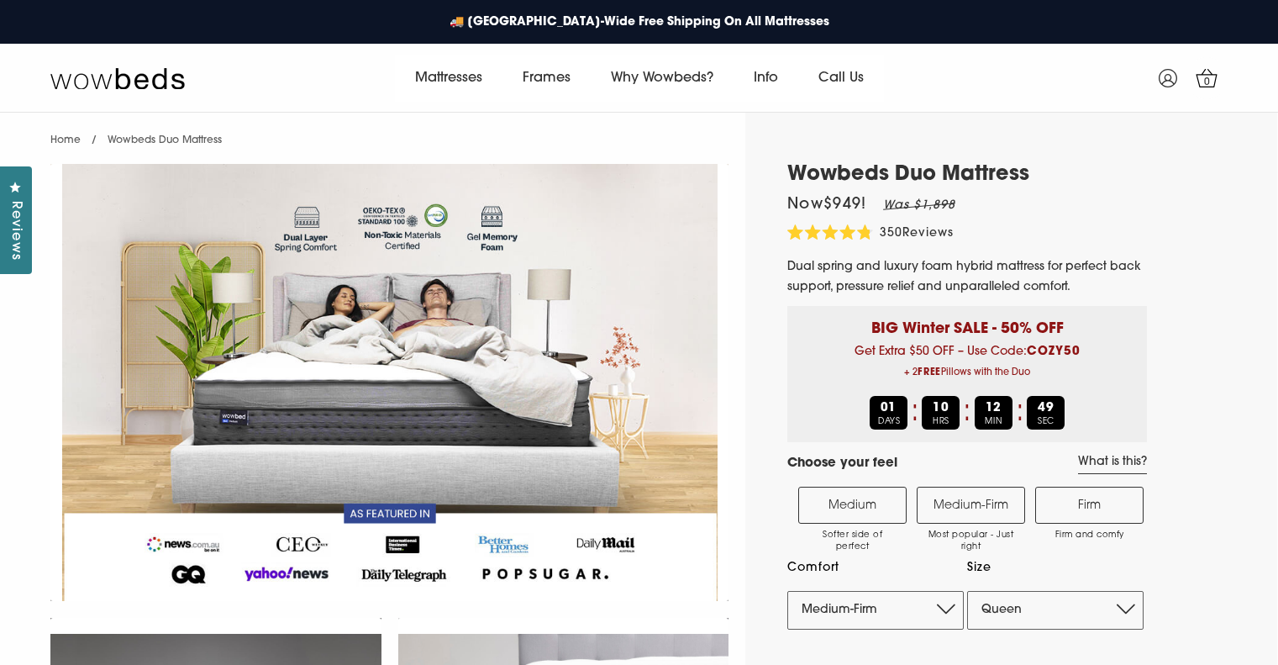
select select "Medium-Firm"
select select "Queen"
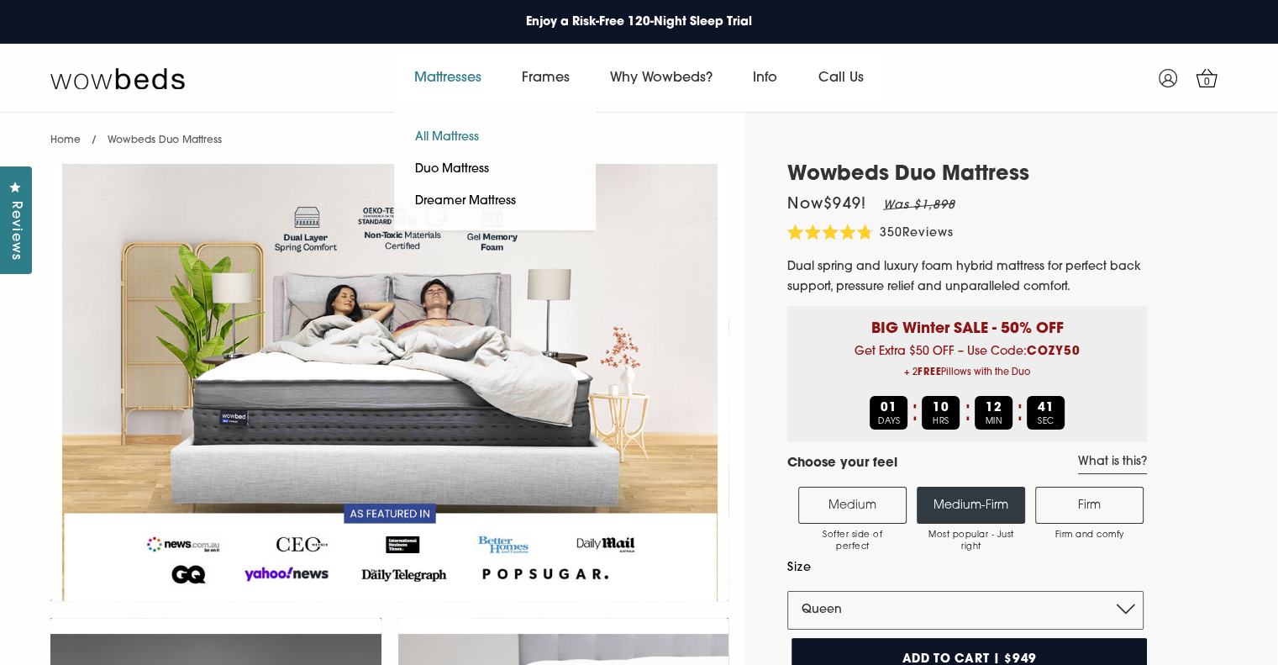
click at [463, 134] on link "All Mattress" at bounding box center [447, 138] width 106 height 32
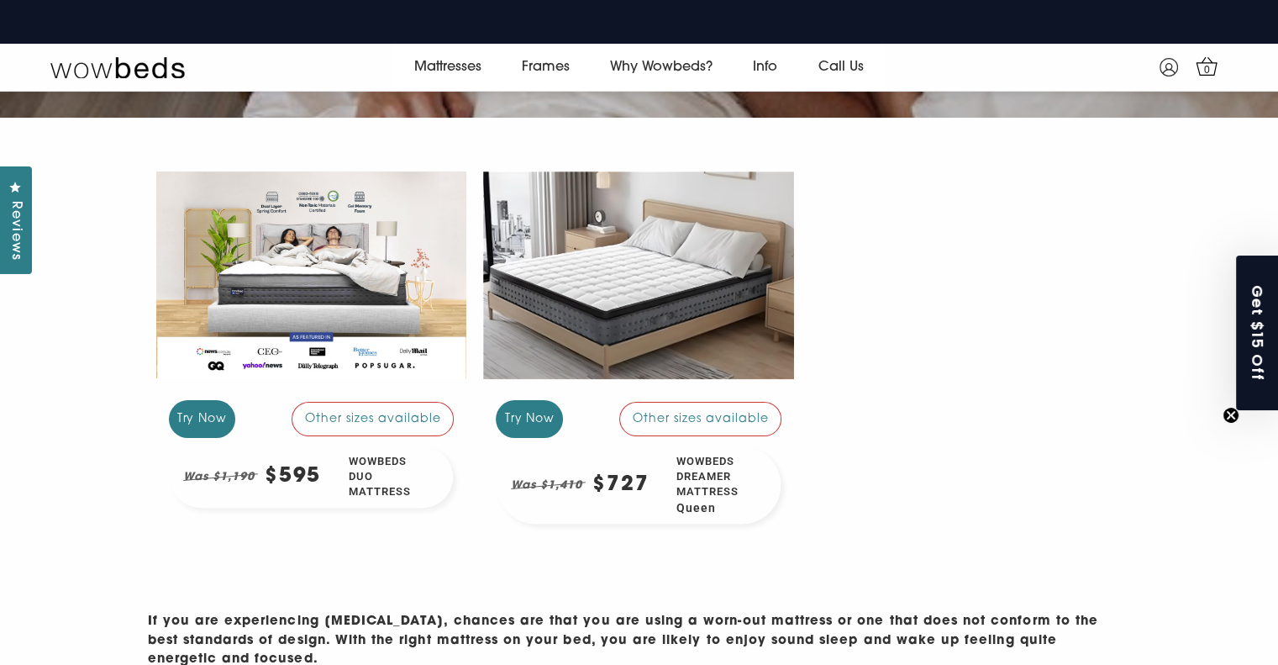
scroll to position [338, 0]
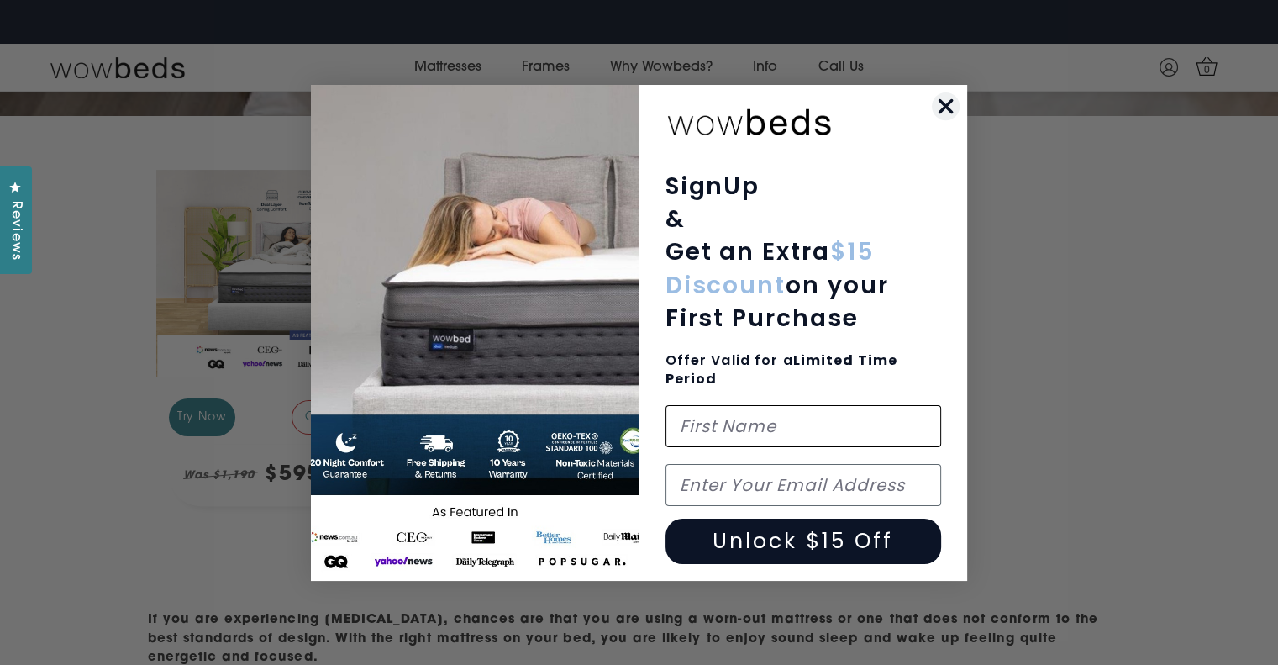
click at [767, 428] on input "First Name" at bounding box center [804, 426] width 276 height 42
type input "Carla"
type input "carlita.moya@gmail.com"
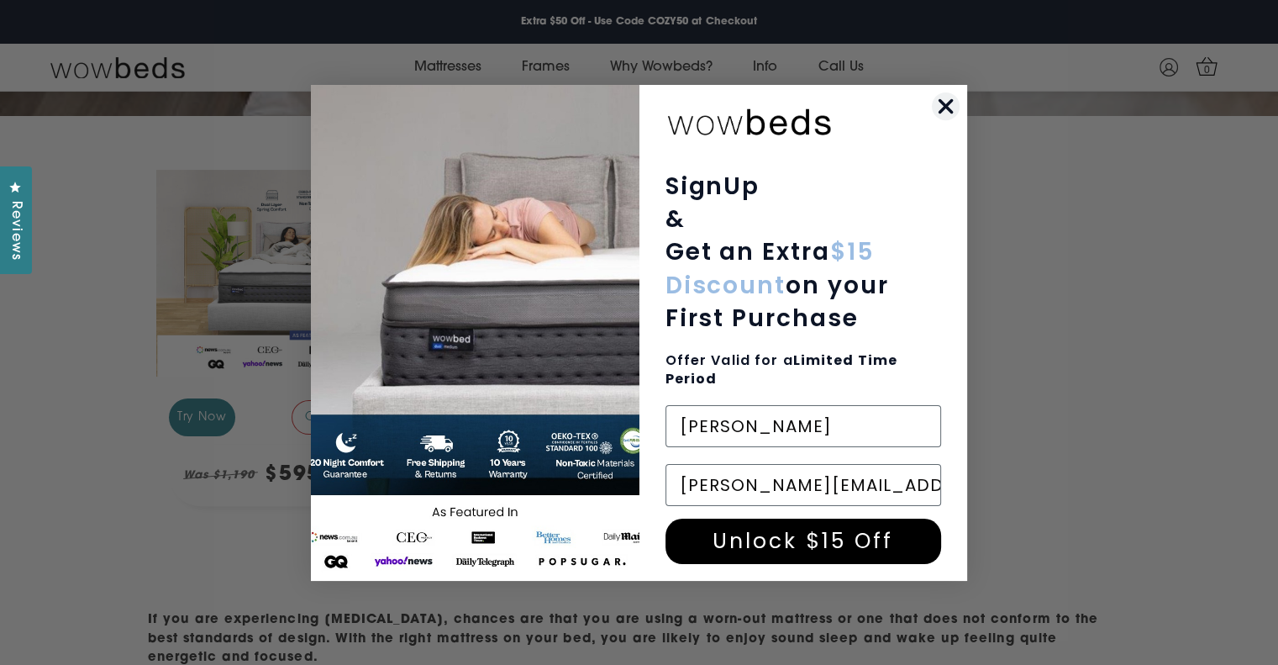
click at [807, 550] on button "Unlock $15 Off" at bounding box center [804, 540] width 276 height 45
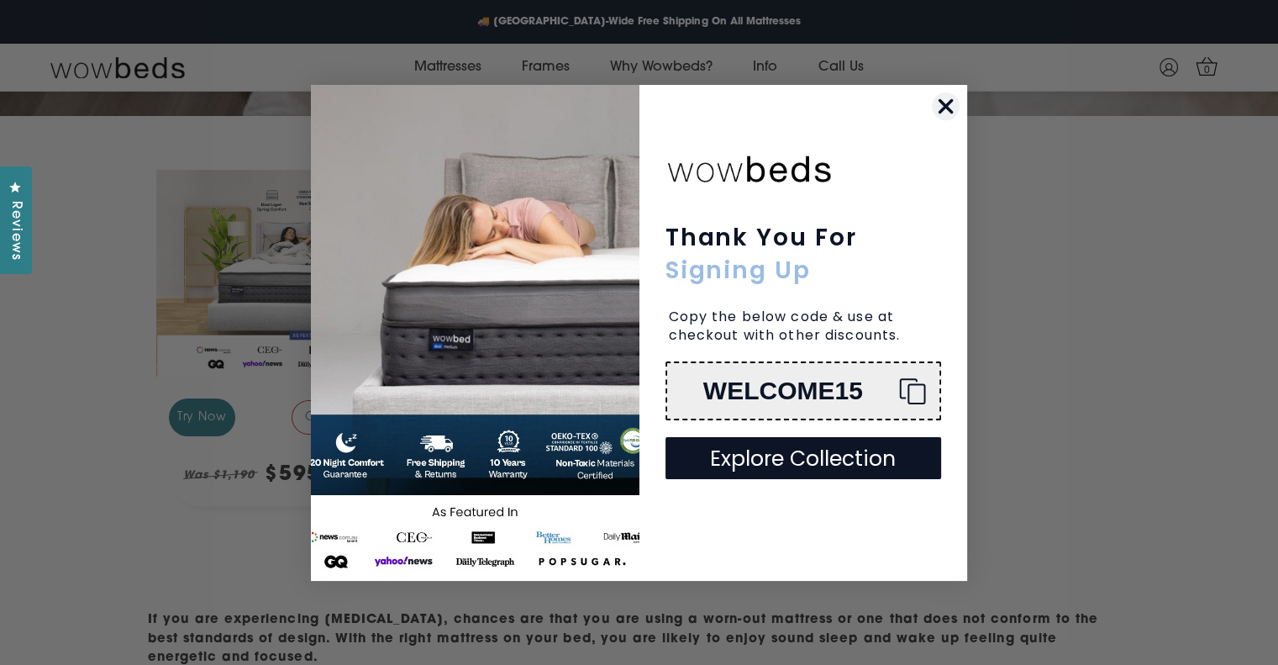
click at [913, 389] on icon "Copy coupon code" at bounding box center [906, 390] width 40 height 27
click at [945, 109] on circle "Close dialog" at bounding box center [946, 106] width 28 height 28
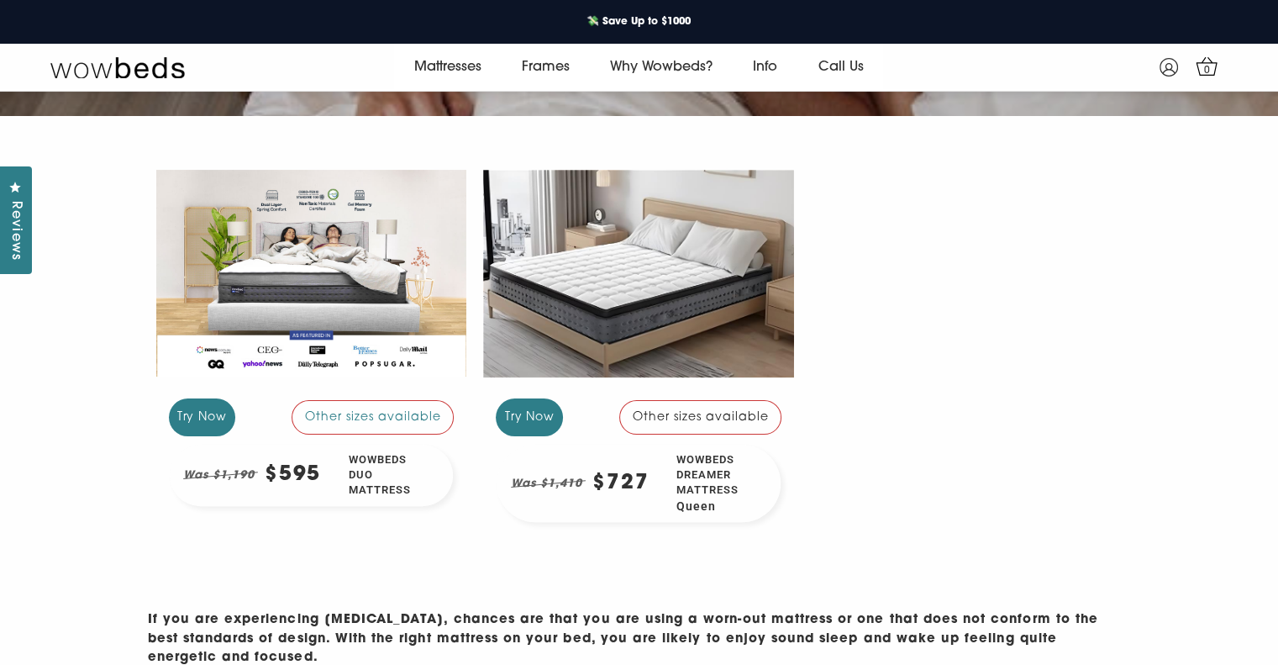
click at [676, 292] on div at bounding box center [638, 272] width 311 height 233
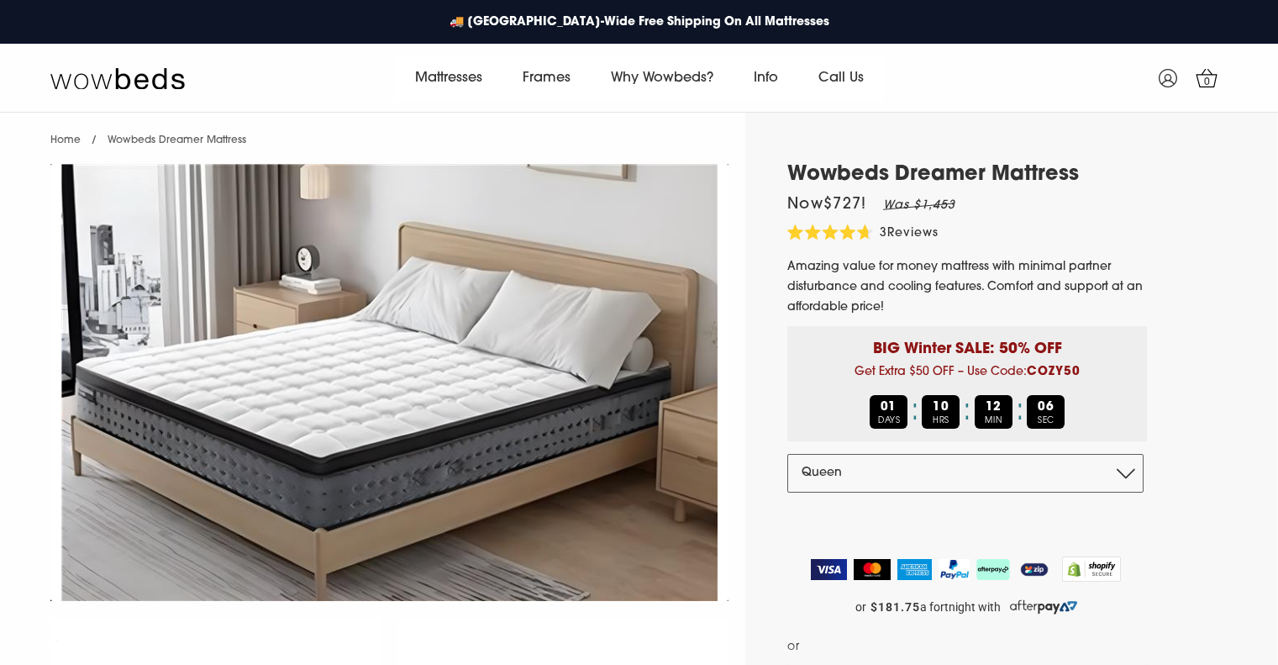
select select "Queen"
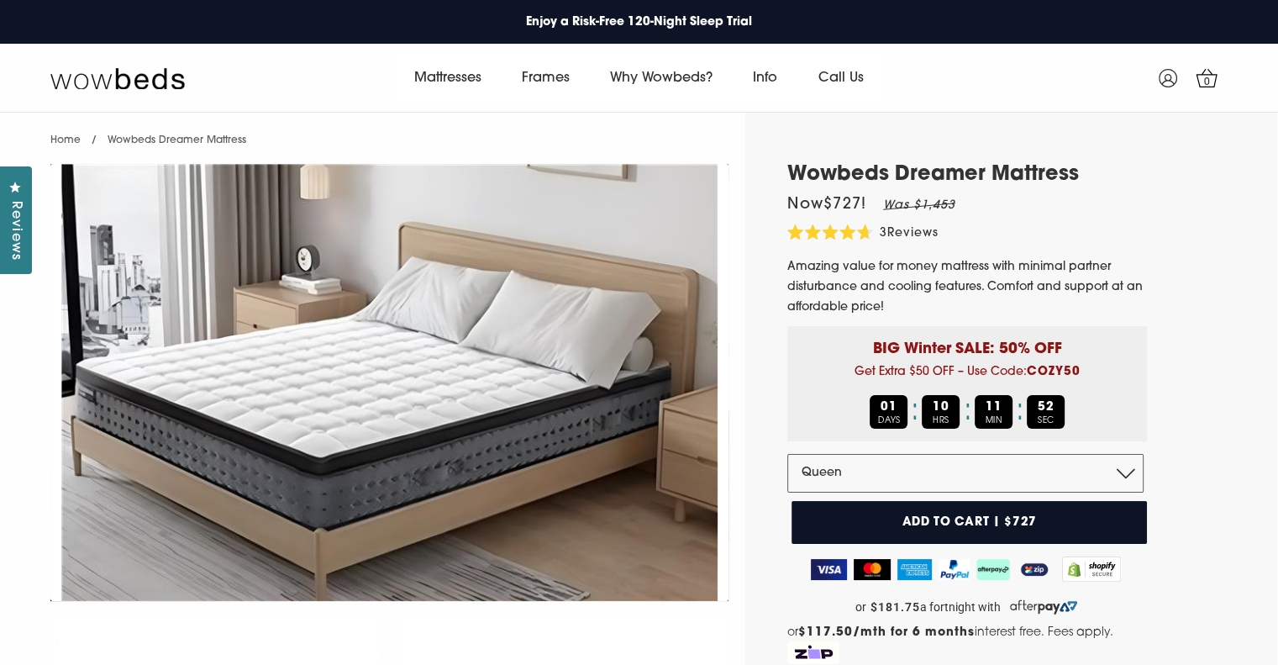
click at [975, 520] on button "Add to cart | $727" at bounding box center [969, 522] width 355 height 43
click at [970, 516] on button "Add to cart | $727" at bounding box center [969, 522] width 355 height 43
click at [1213, 72] on icon at bounding box center [1207, 78] width 22 height 18
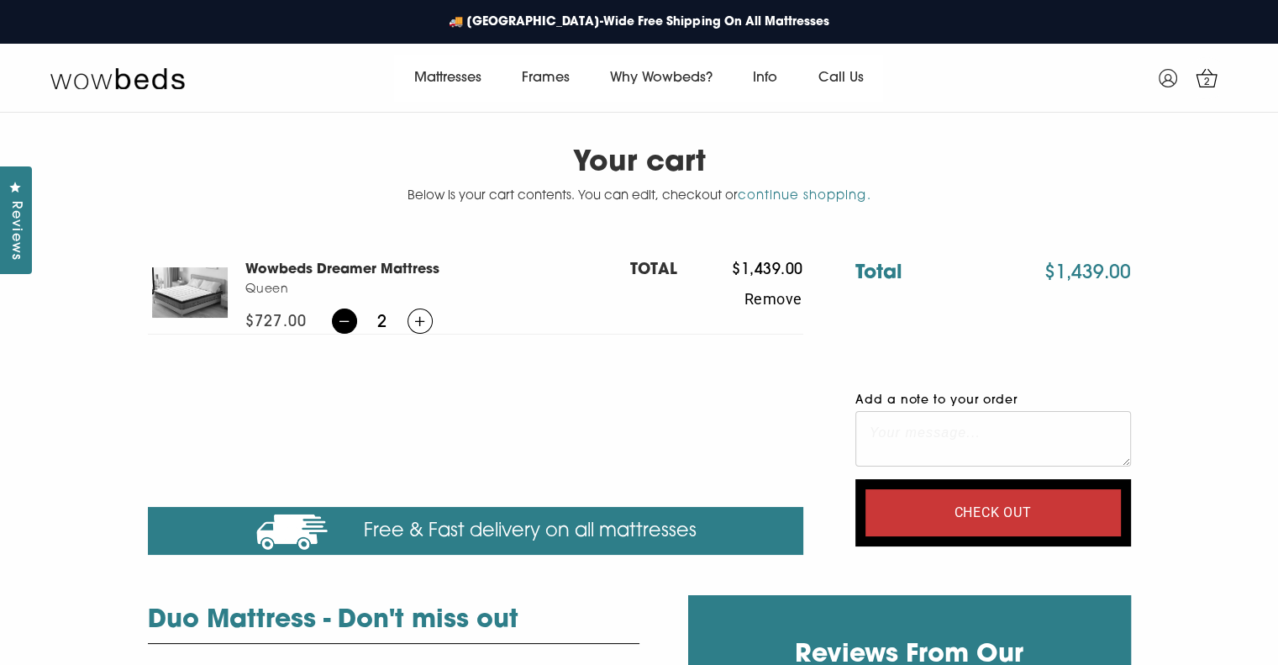
click at [340, 318] on icon at bounding box center [344, 321] width 10 height 13
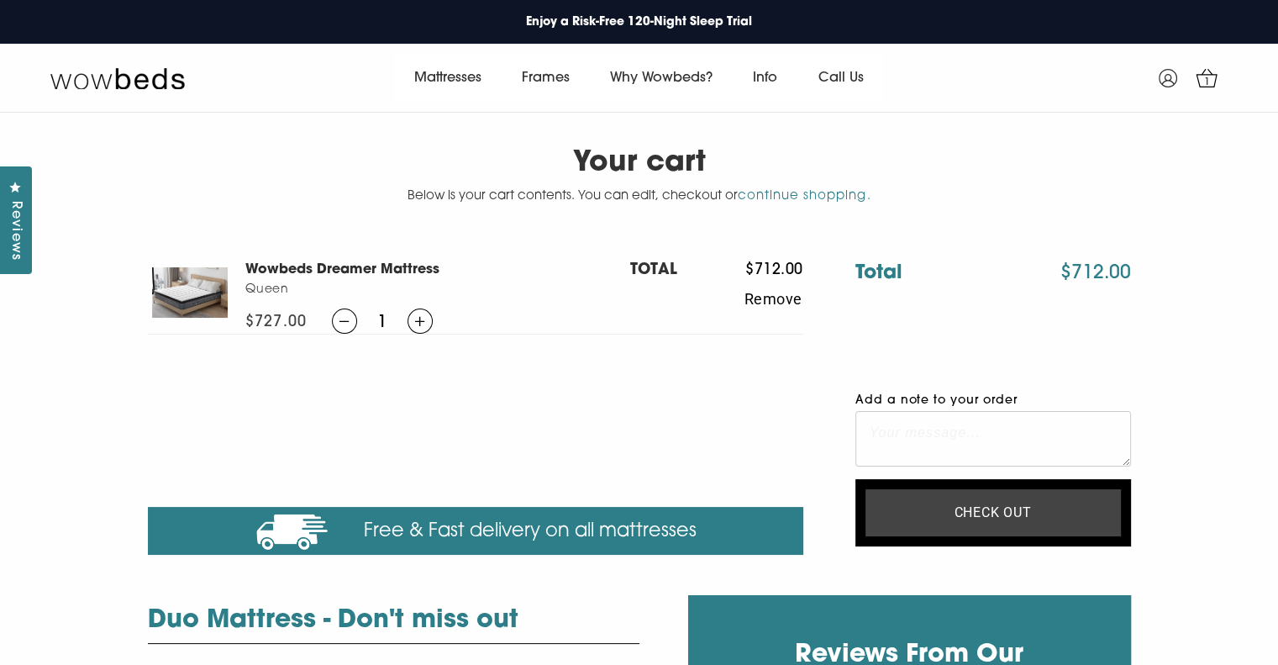
click at [973, 511] on input "Check out" at bounding box center [993, 512] width 255 height 47
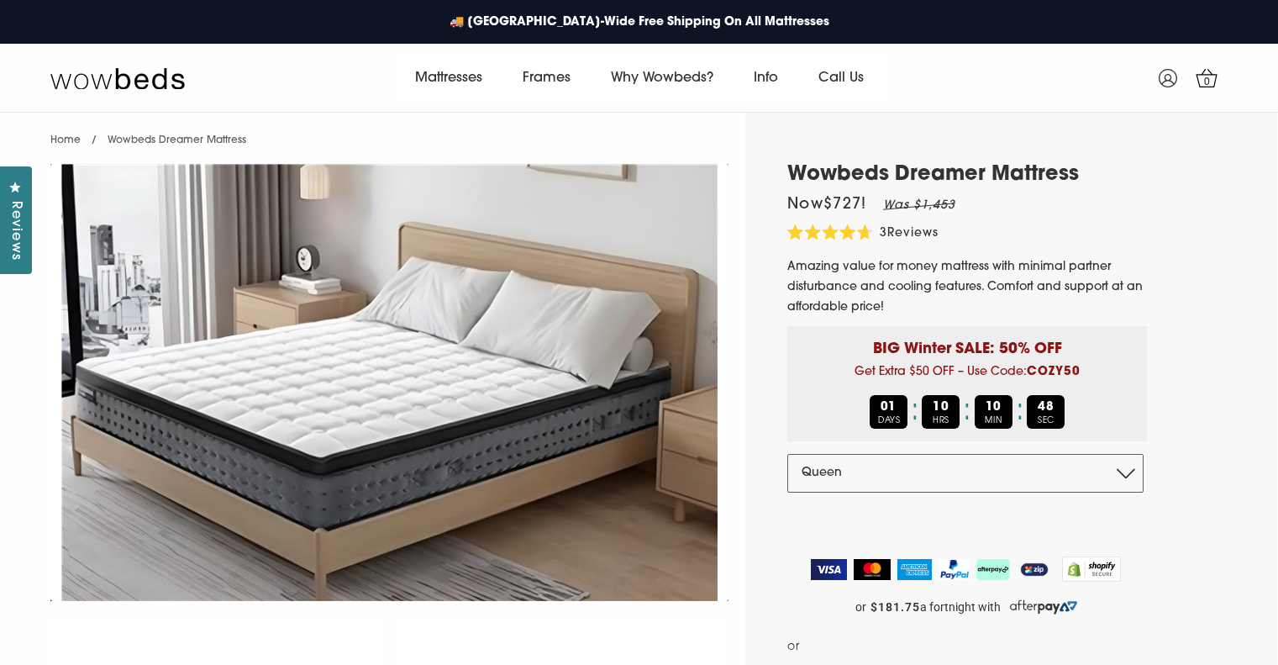
select select "Queen"
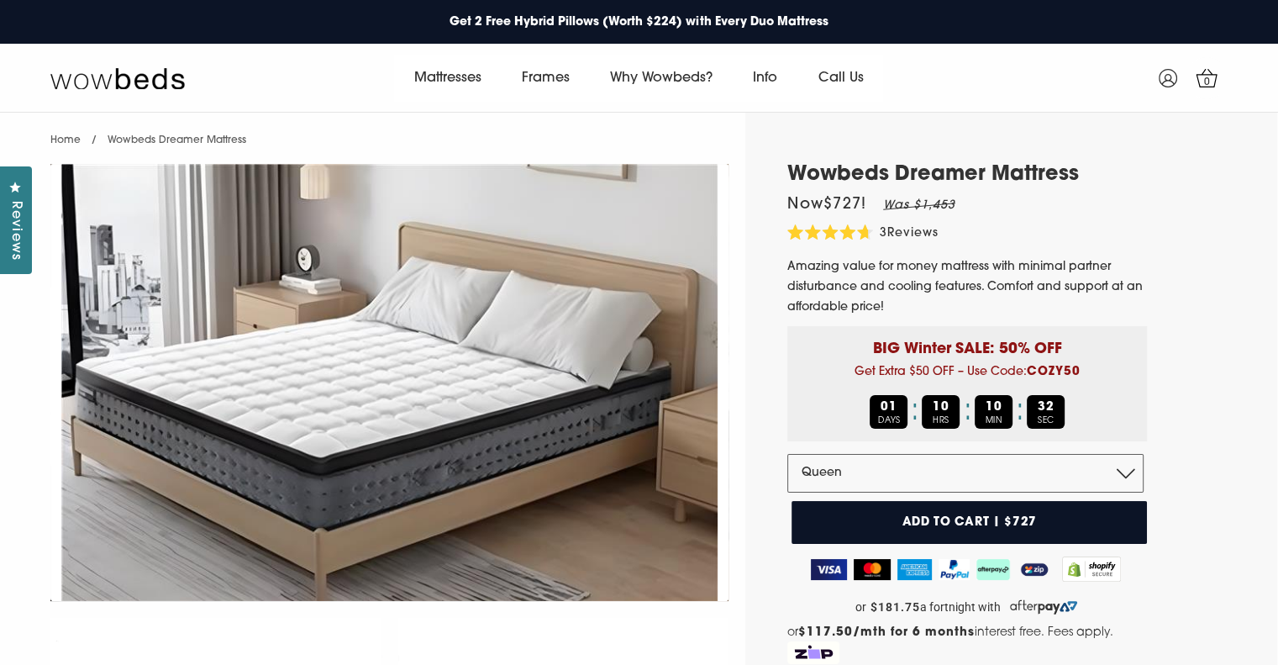
click at [914, 225] on div "3 Reviews" at bounding box center [909, 233] width 59 height 18
click at [1208, 78] on span "0" at bounding box center [1206, 82] width 17 height 17
